Goal: Task Accomplishment & Management: Complete application form

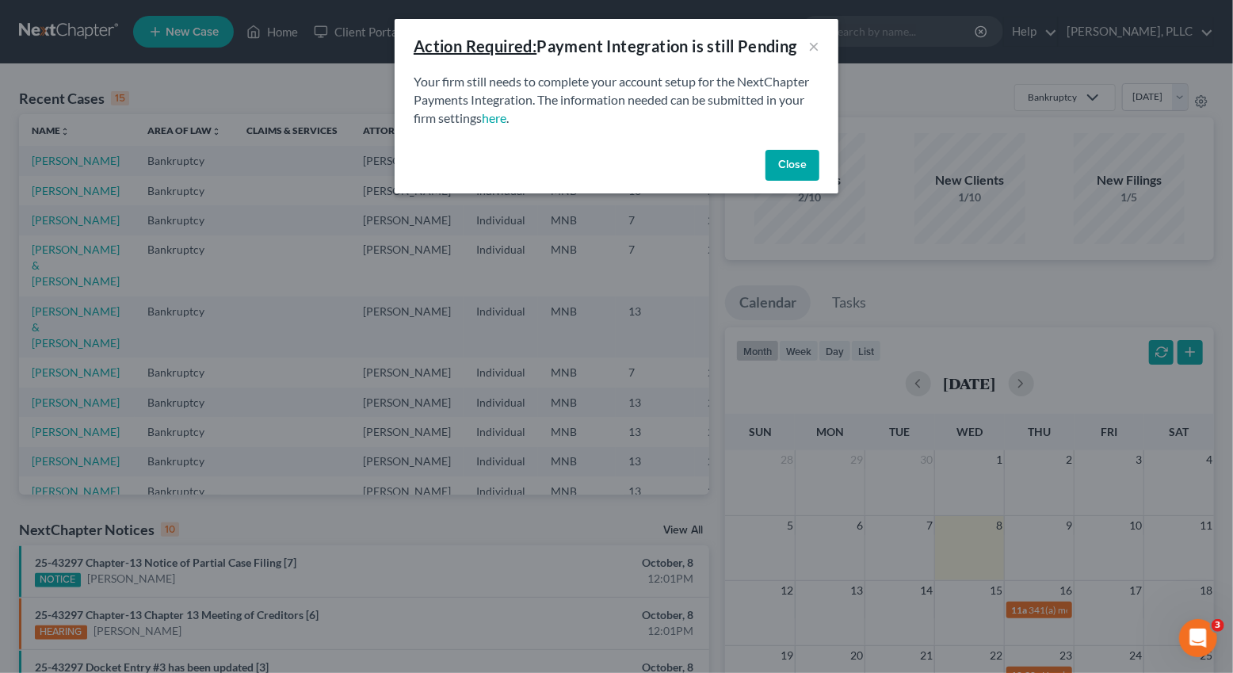
click at [797, 165] on button "Close" at bounding box center [792, 166] width 54 height 32
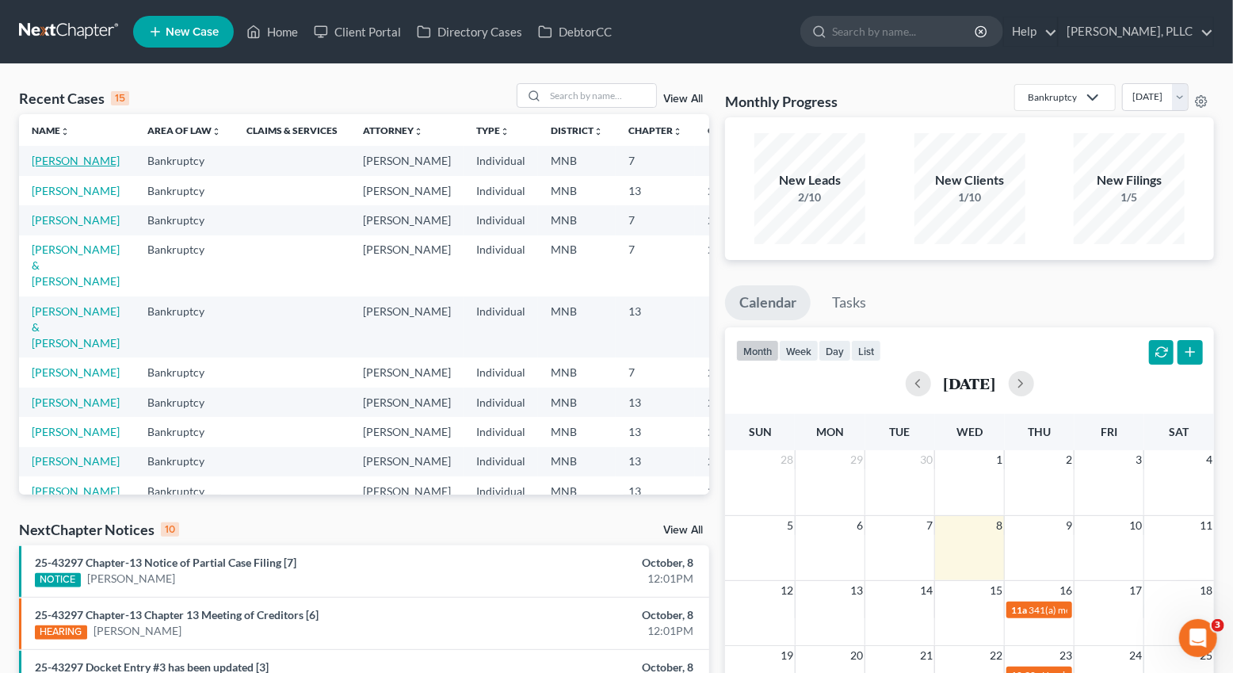
click at [48, 167] on link "[PERSON_NAME]" at bounding box center [76, 160] width 88 height 13
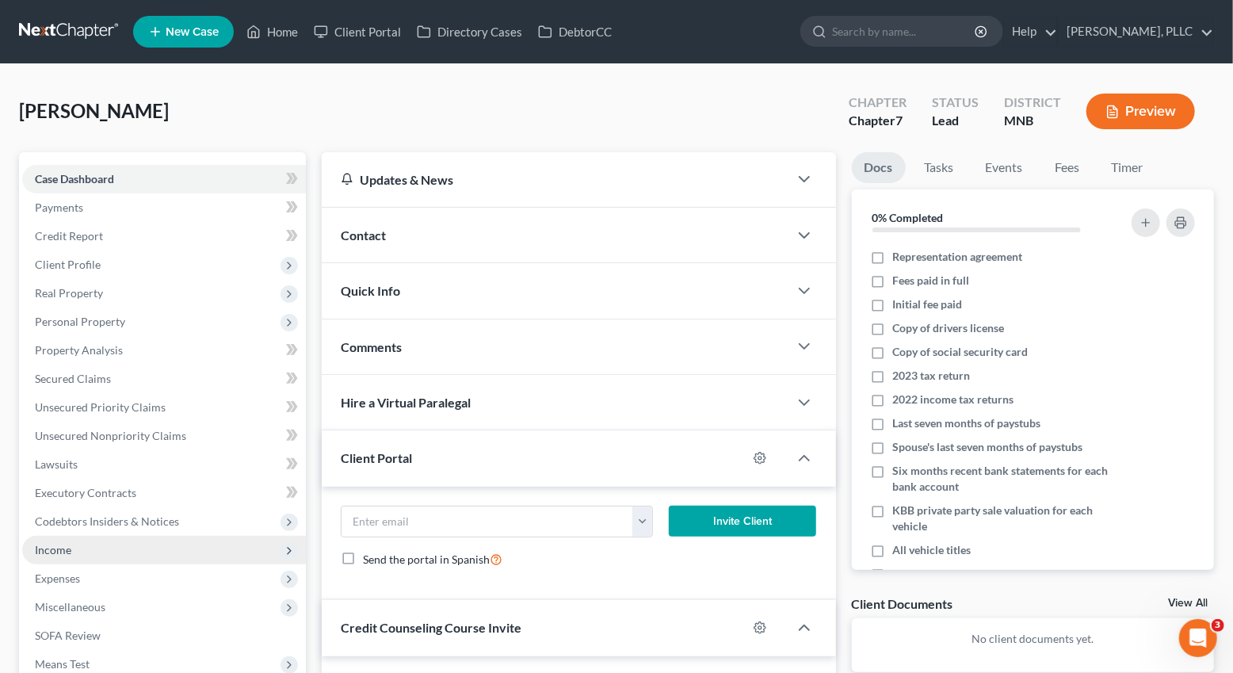
click at [63, 549] on span "Income" at bounding box center [53, 549] width 36 height 13
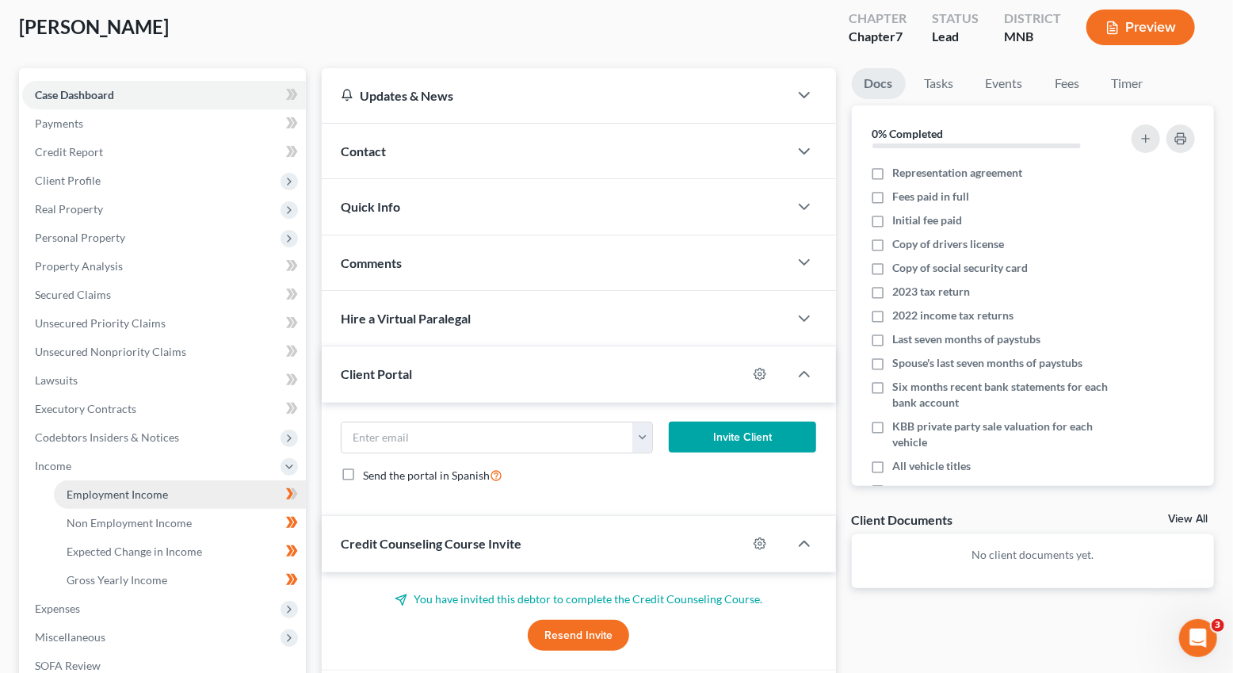
scroll to position [83, 0]
click at [129, 498] on span "Employment Income" at bounding box center [117, 494] width 101 height 13
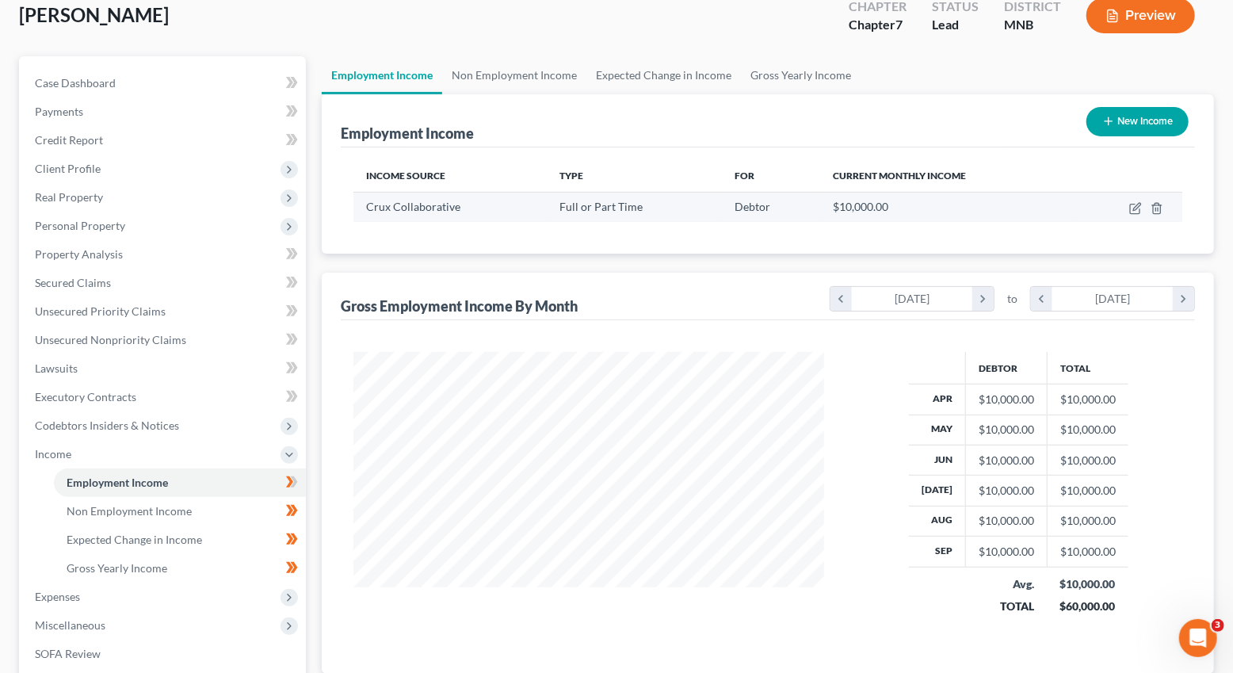
scroll to position [143, 0]
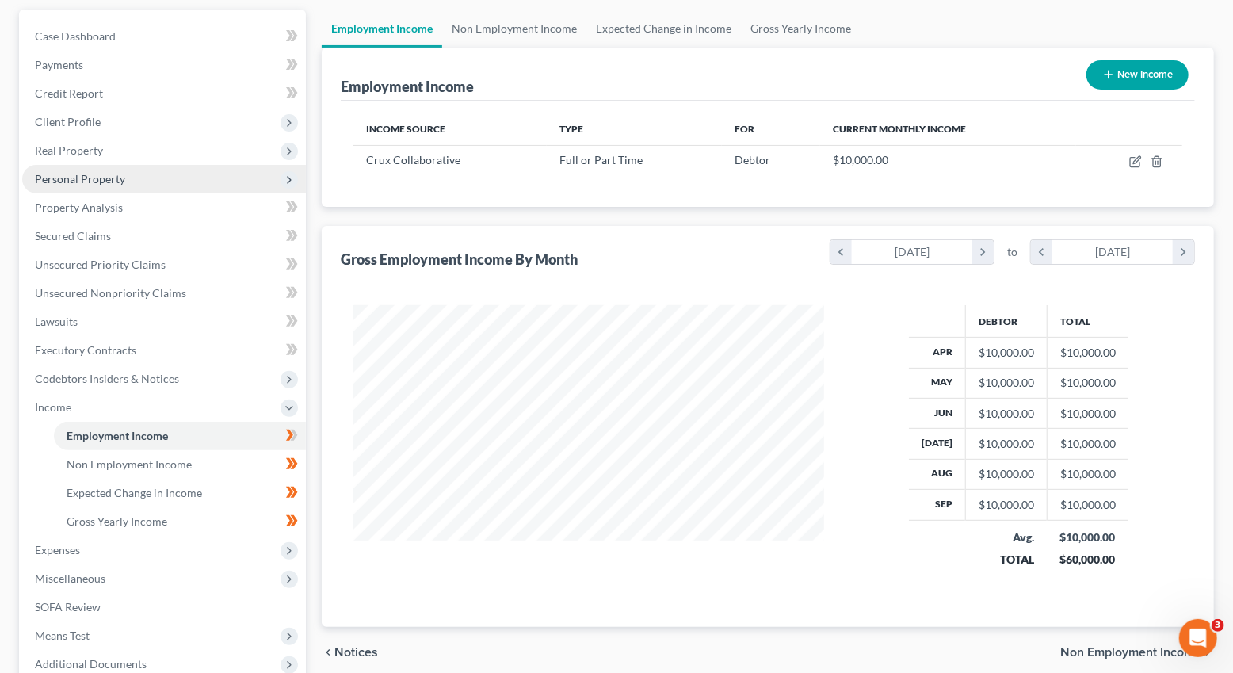
click at [97, 179] on span "Personal Property" at bounding box center [80, 178] width 90 height 13
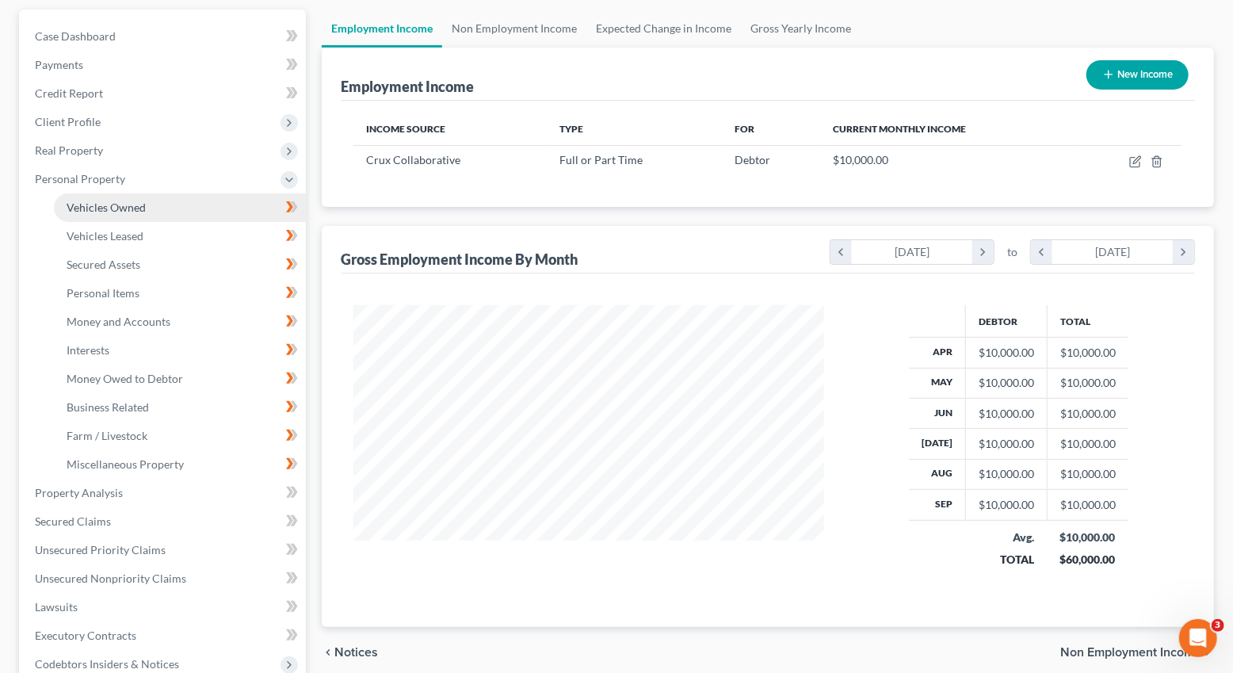
click at [116, 206] on span "Vehicles Owned" at bounding box center [106, 206] width 79 height 13
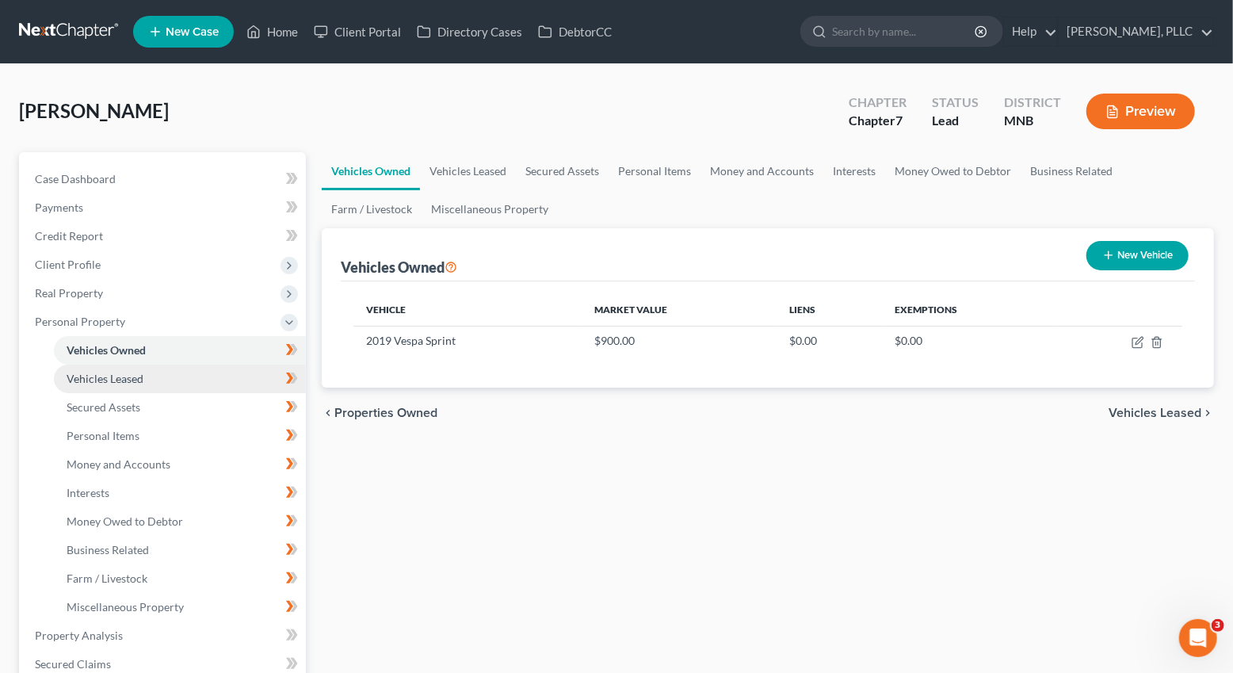
click at [116, 379] on span "Vehicles Leased" at bounding box center [105, 378] width 77 height 13
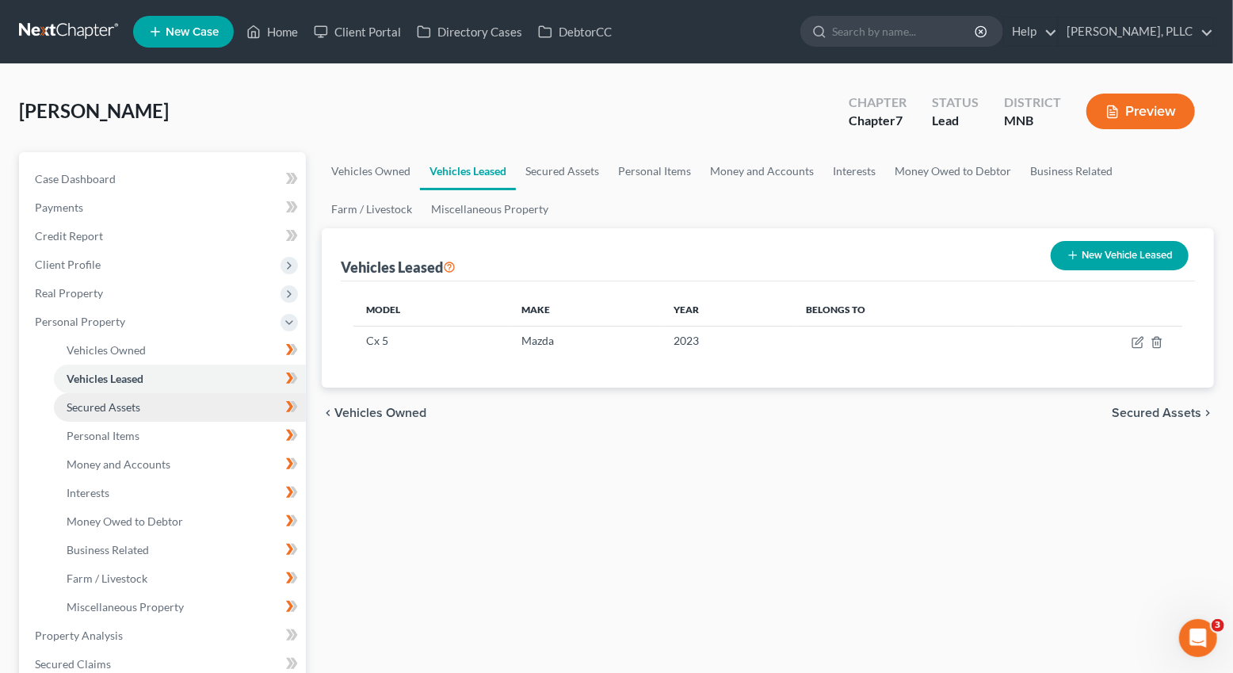
click at [122, 410] on span "Secured Assets" at bounding box center [104, 406] width 74 height 13
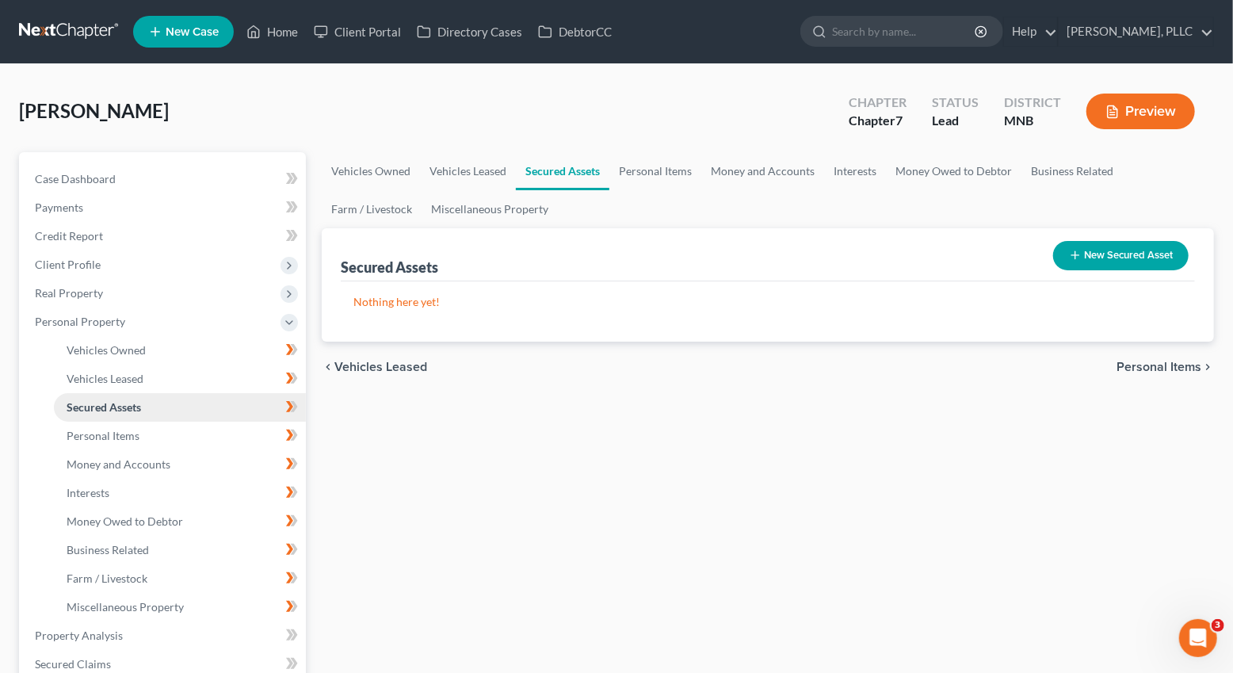
scroll to position [41, 0]
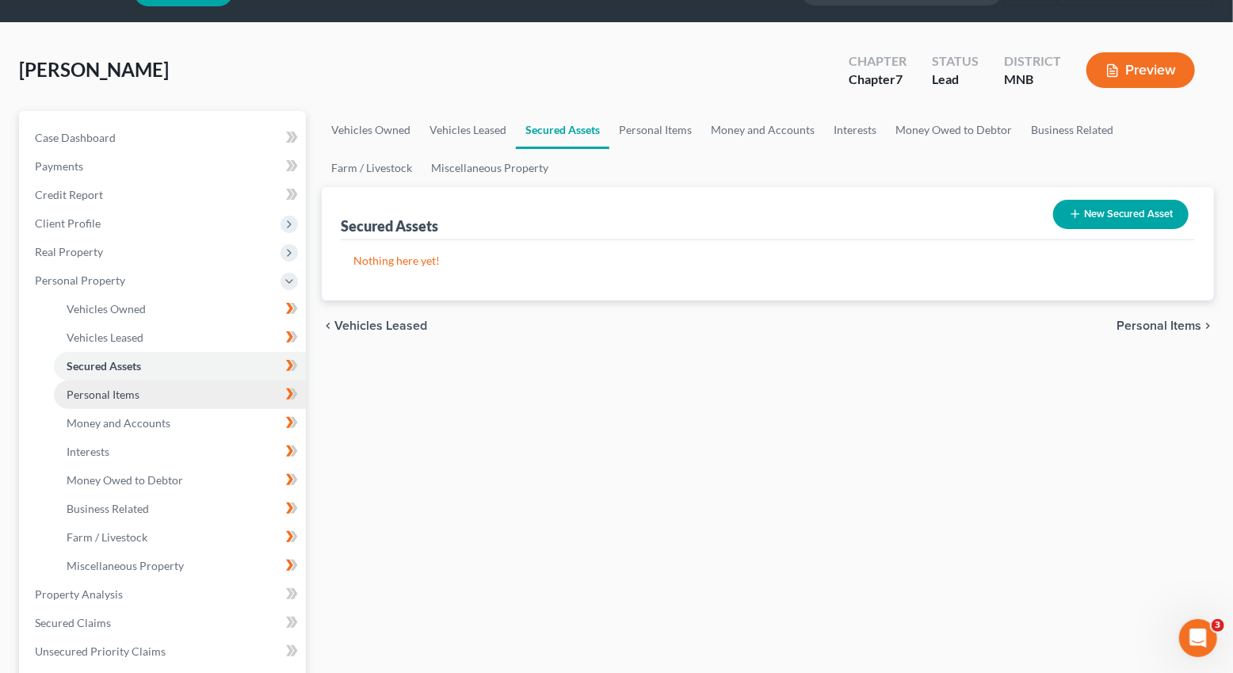
click at [122, 402] on link "Personal Items" at bounding box center [180, 394] width 252 height 29
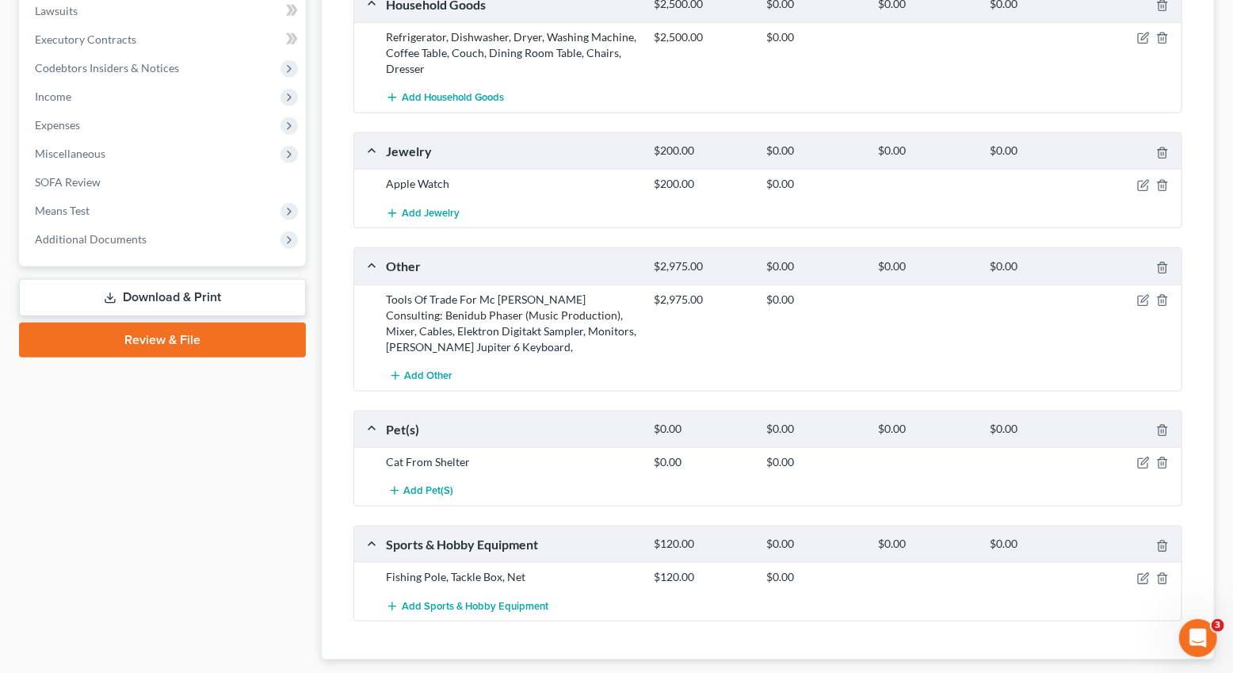
scroll to position [743, 0]
